Goal: Task Accomplishment & Management: Use online tool/utility

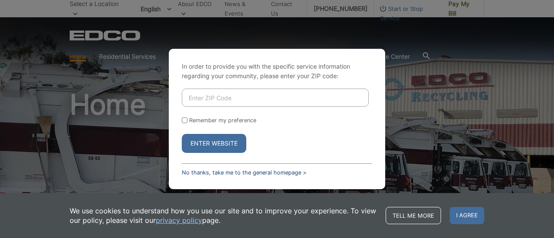
click at [229, 173] on link "No thanks, take me to the general homepage >" at bounding box center [244, 173] width 125 height 6
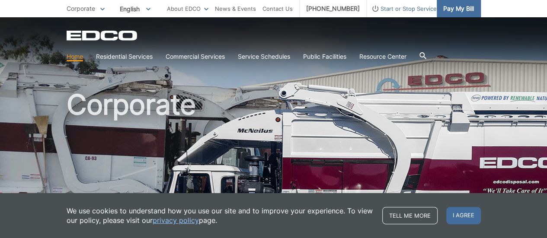
click at [457, 7] on span "Pay My Bill" at bounding box center [458, 9] width 31 height 10
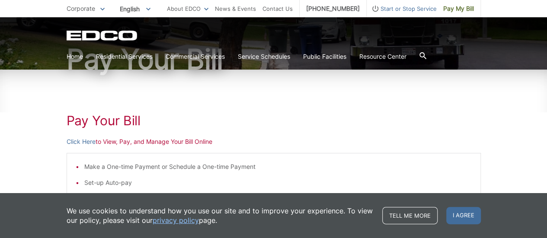
scroll to position [96, 0]
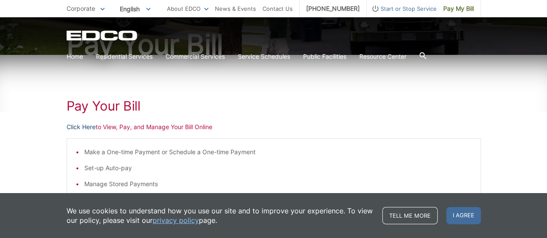
click at [84, 124] on link "Click Here" at bounding box center [81, 127] width 29 height 10
